Goal: Obtain resource: Download file/media

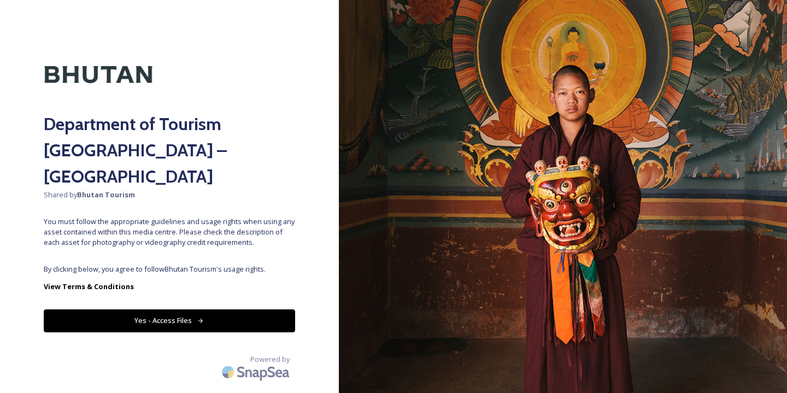
click at [157, 309] on button "Yes - Access Files" at bounding box center [169, 320] width 251 height 22
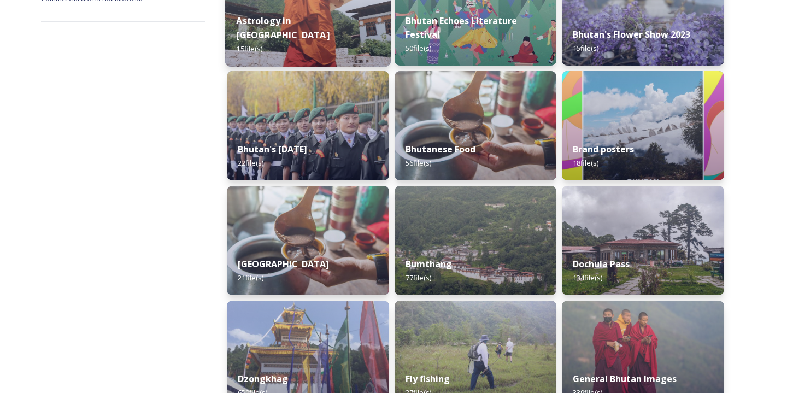
scroll to position [219, 0]
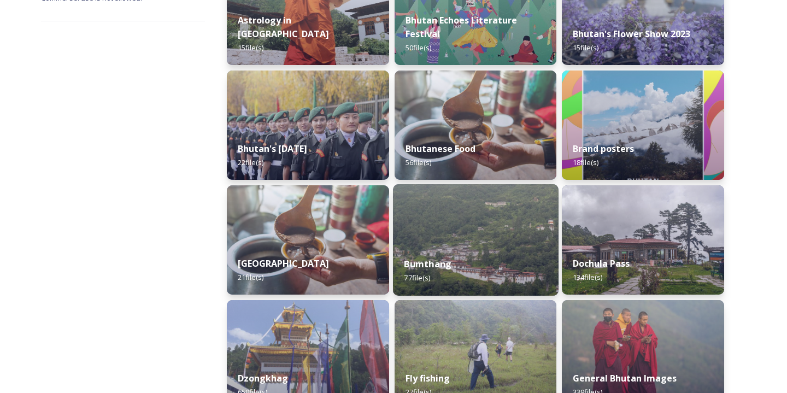
click at [430, 264] on strong "Bumthang" at bounding box center [428, 264] width 48 height 12
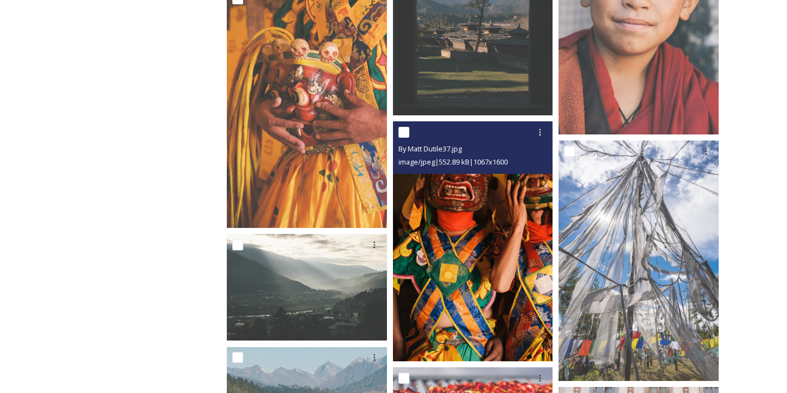
scroll to position [2106, 0]
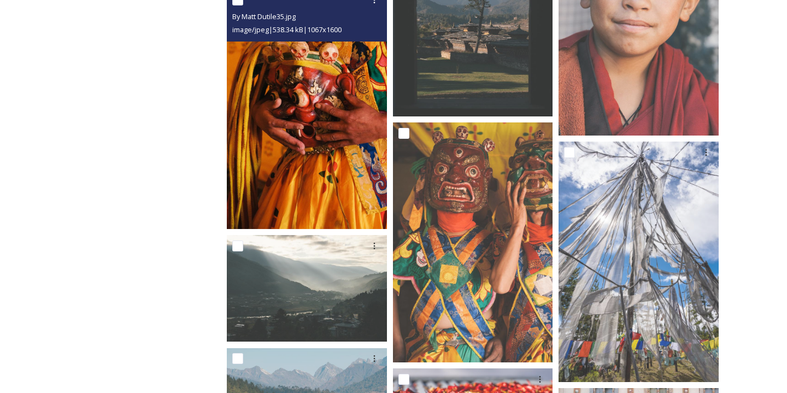
click at [266, 17] on span "By Matt Dutile35.jpg" at bounding box center [263, 16] width 63 height 10
click at [316, 136] on img at bounding box center [307, 109] width 160 height 240
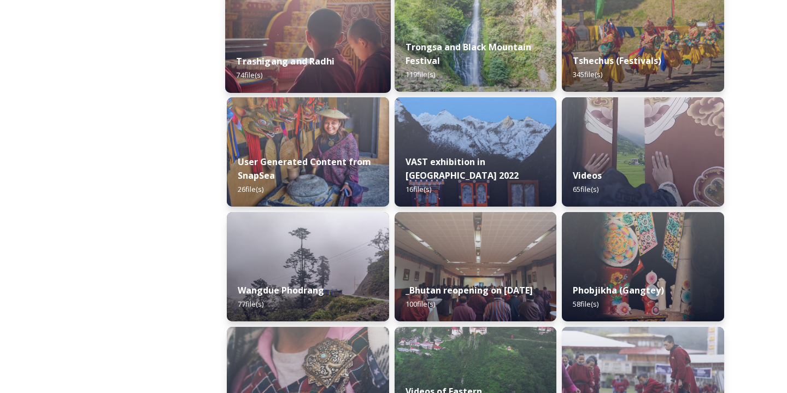
scroll to position [1455, 0]
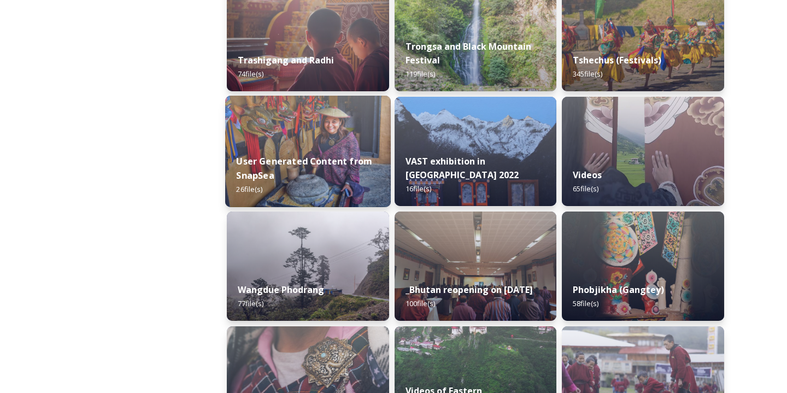
click at [303, 164] on strong "User Generated Content from SnapSea" at bounding box center [304, 168] width 136 height 26
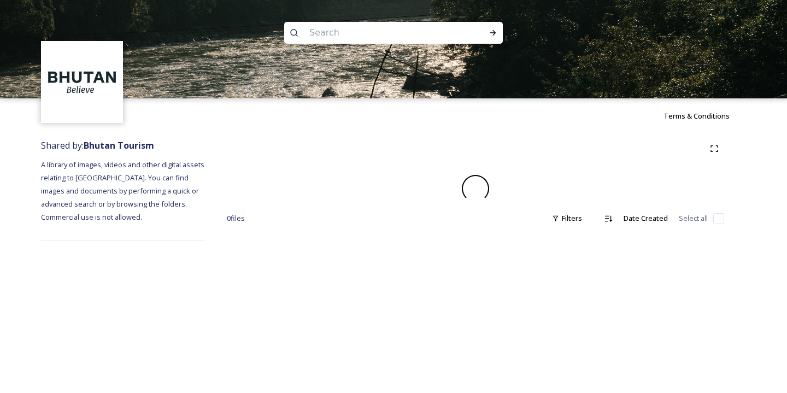
click at [303, 164] on div "0 file s Filters Date Created Select all" at bounding box center [475, 189] width 541 height 113
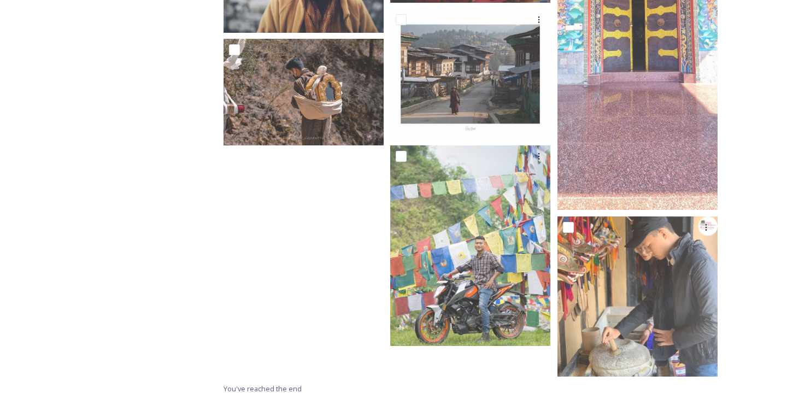
scroll to position [1244, 0]
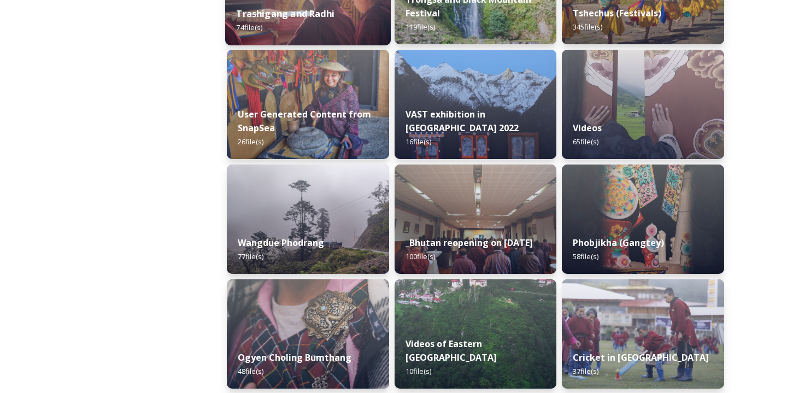
scroll to position [1503, 0]
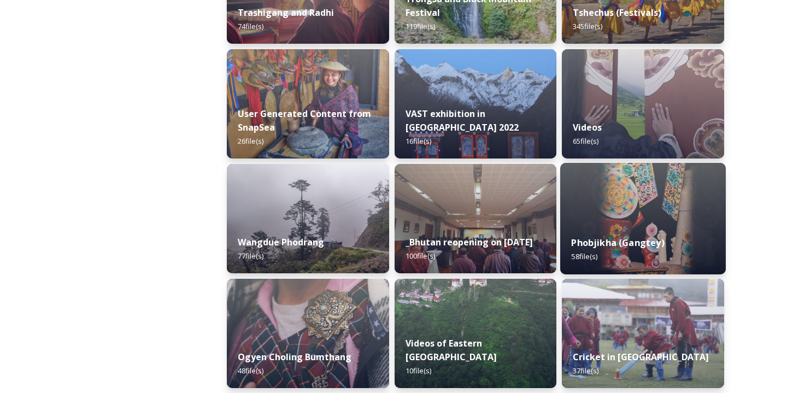
click at [609, 242] on strong "Phobjikha (Gangtey)" at bounding box center [618, 243] width 93 height 12
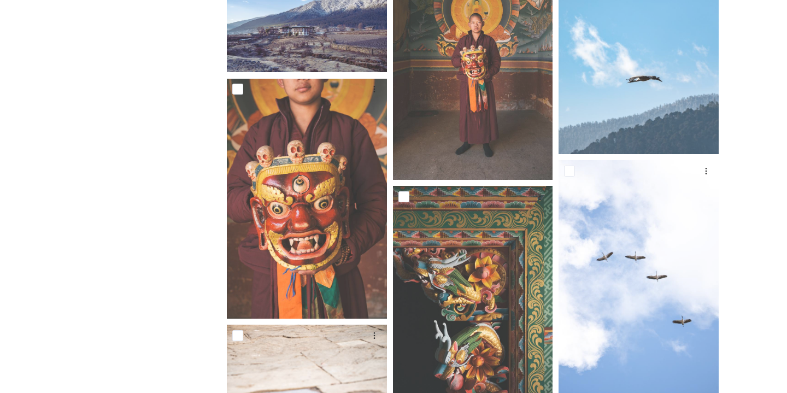
scroll to position [338, 0]
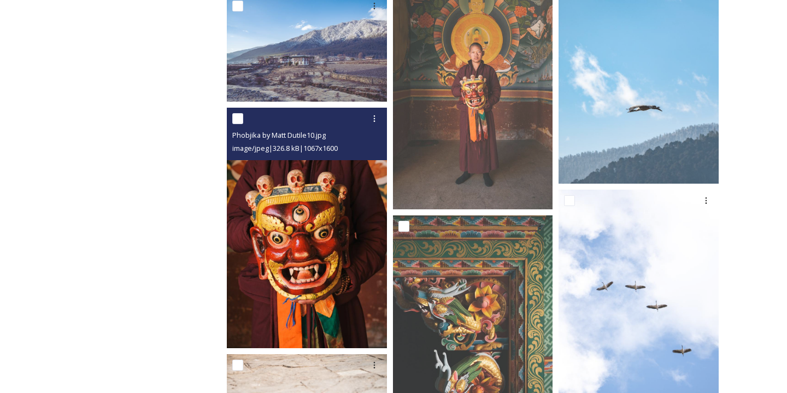
click at [310, 255] on img at bounding box center [307, 228] width 160 height 240
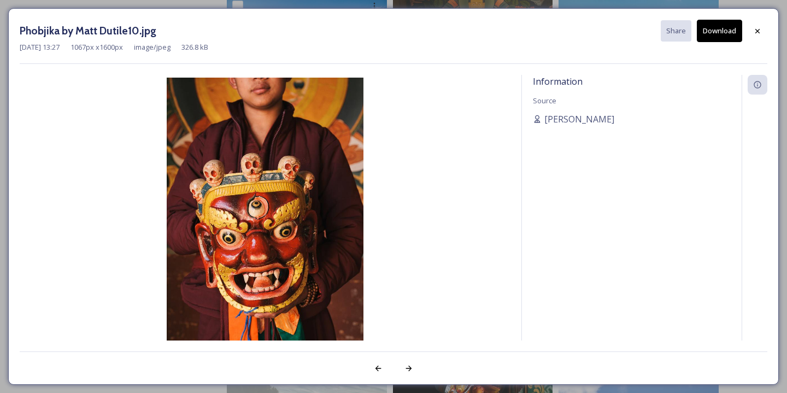
click at [310, 255] on img at bounding box center [265, 225] width 491 height 295
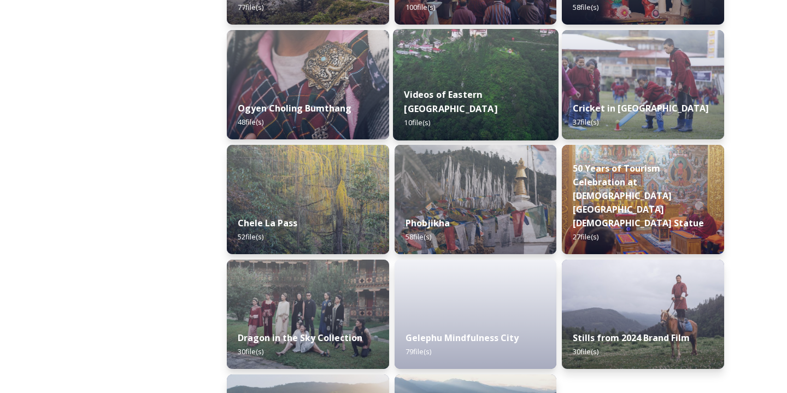
scroll to position [1755, 0]
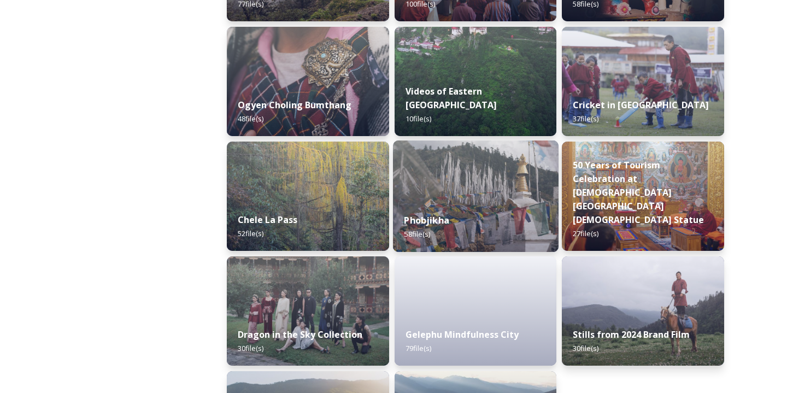
click at [427, 222] on strong "Phobjikha" at bounding box center [426, 220] width 45 height 12
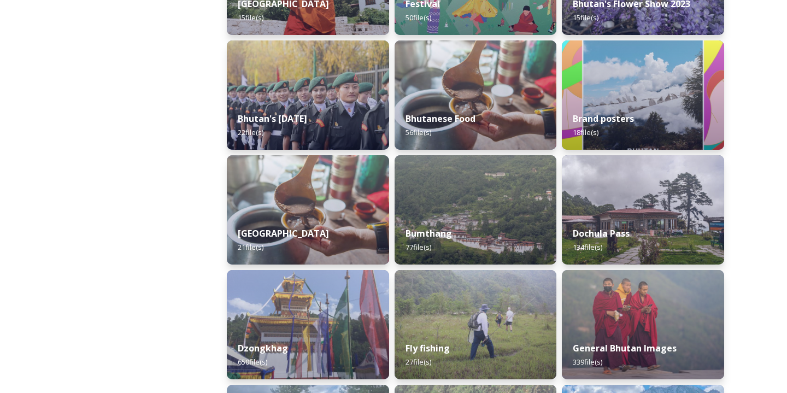
scroll to position [262, 0]
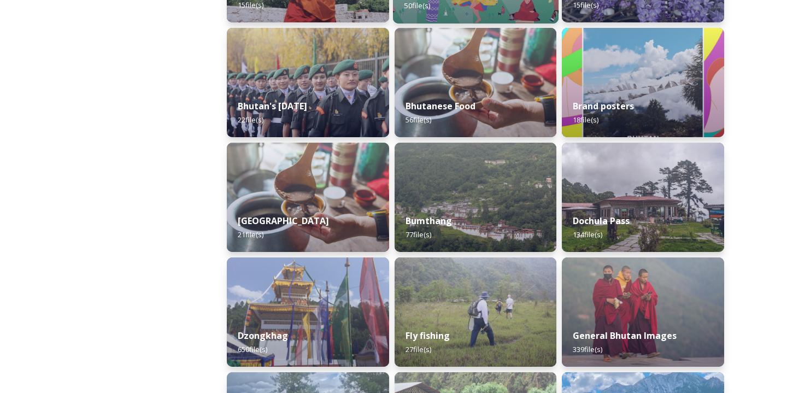
click at [434, 220] on strong "Bumthang" at bounding box center [428, 221] width 46 height 12
